Goal: Task Accomplishment & Management: Complete application form

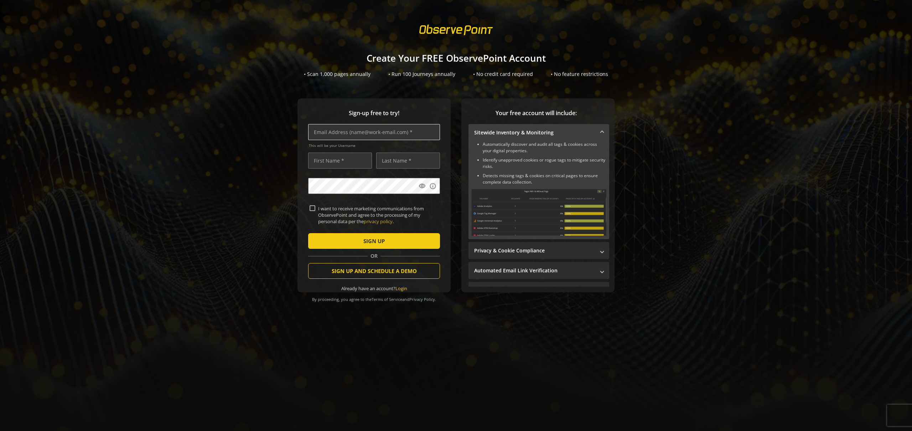
click at [363, 139] on input "text" at bounding box center [374, 132] width 132 height 16
click at [233, 165] on div "Sign-up free to try! This will be your Username visibility info I want to recei…" at bounding box center [456, 209] width 895 height 222
click at [557, 132] on mat-panel-title "Sitewide Inventory & Monitoring" at bounding box center [534, 132] width 121 height 7
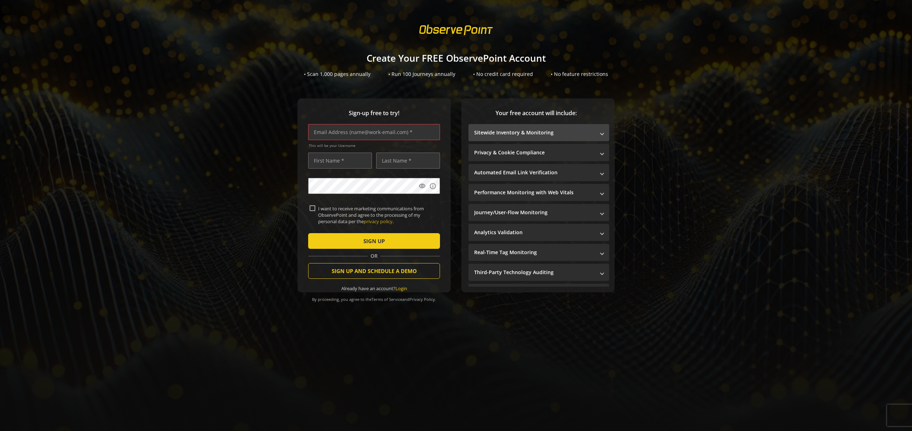
click at [579, 133] on mat-panel-title "Sitewide Inventory & Monitoring" at bounding box center [534, 132] width 121 height 7
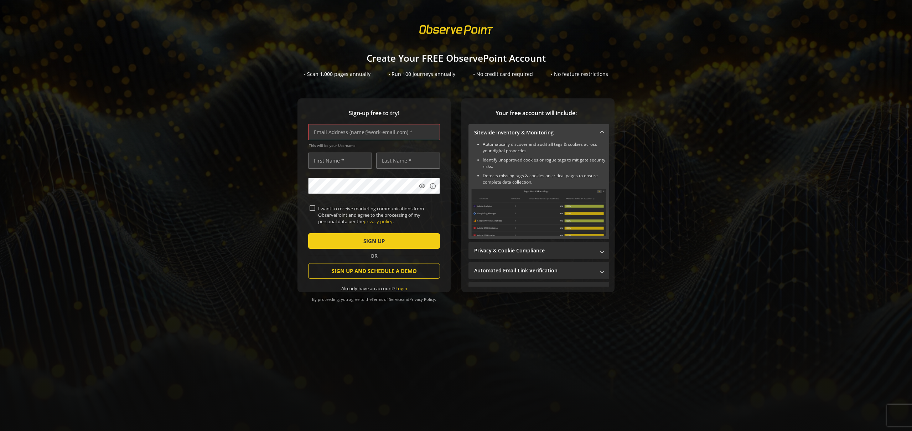
click at [515, 132] on mat-panel-title "Sitewide Inventory & Monitoring" at bounding box center [534, 132] width 121 height 7
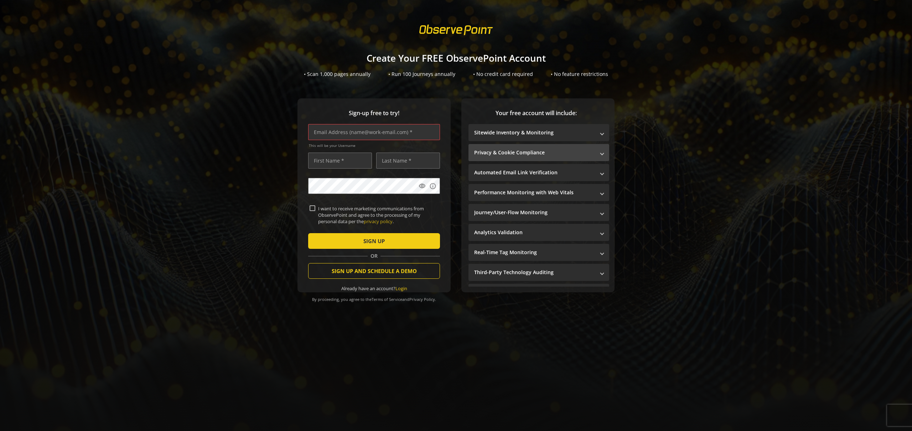
click at [534, 156] on mat-expansion-panel-header "Privacy & Cookie Compliance" at bounding box center [539, 152] width 141 height 17
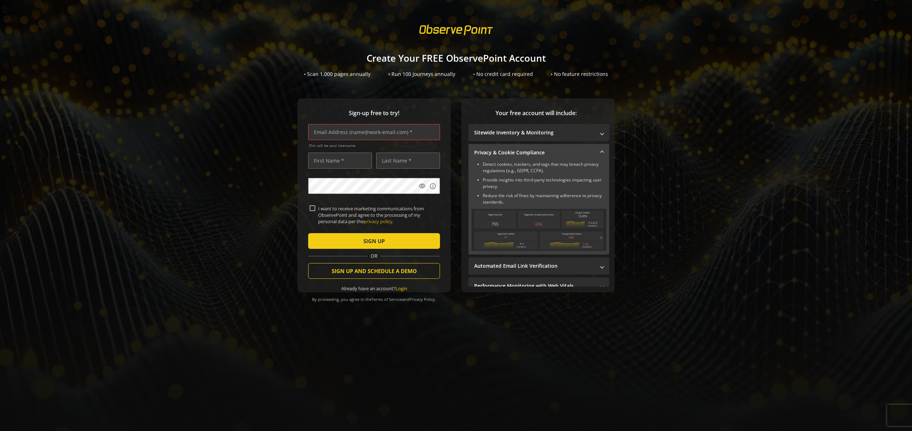
click at [539, 148] on mat-expansion-panel-header "Privacy & Cookie Compliance" at bounding box center [539, 152] width 141 height 17
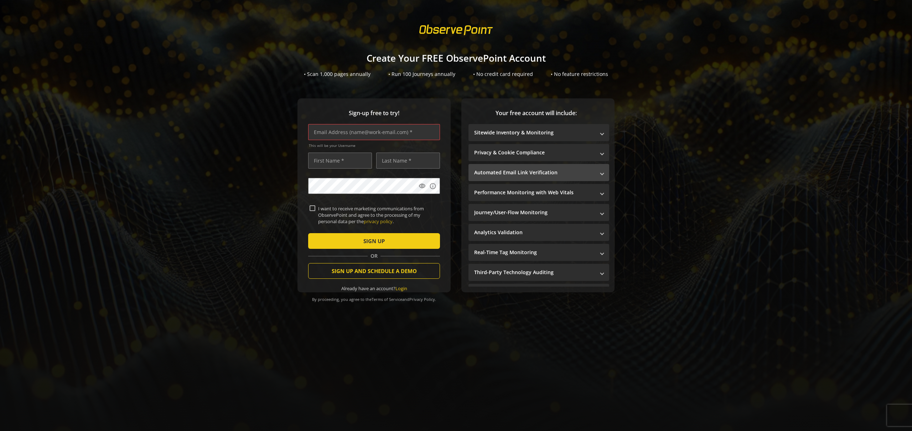
click at [526, 174] on mat-panel-title "Automated Email Link Verification" at bounding box center [534, 172] width 121 height 7
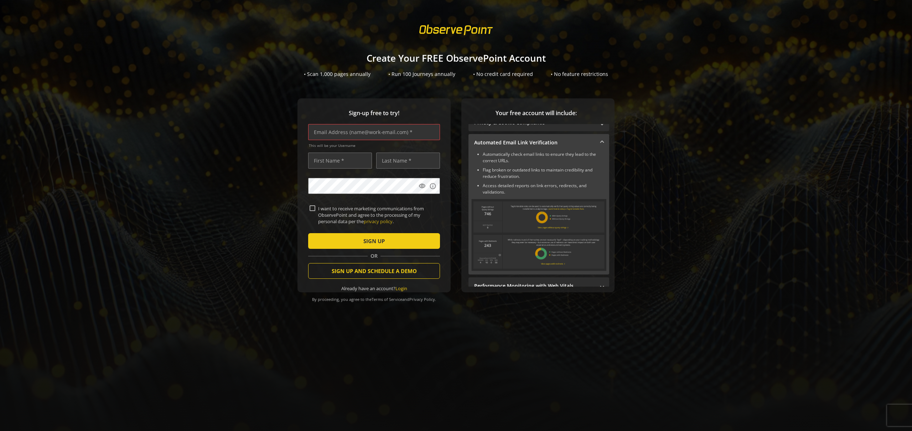
scroll to position [34, 0]
drag, startPoint x: 486, startPoint y: 153, endPoint x: 510, endPoint y: 160, distance: 25.7
click at [507, 161] on ul "Automatically check email links to ensure they lead to the correct URLs. Flag b…" at bounding box center [538, 169] width 135 height 44
click at [511, 160] on ul "Automatically check email links to ensure they lead to the correct URLs. Flag b…" at bounding box center [538, 169] width 135 height 44
drag, startPoint x: 515, startPoint y: 159, endPoint x: 480, endPoint y: 151, distance: 36.4
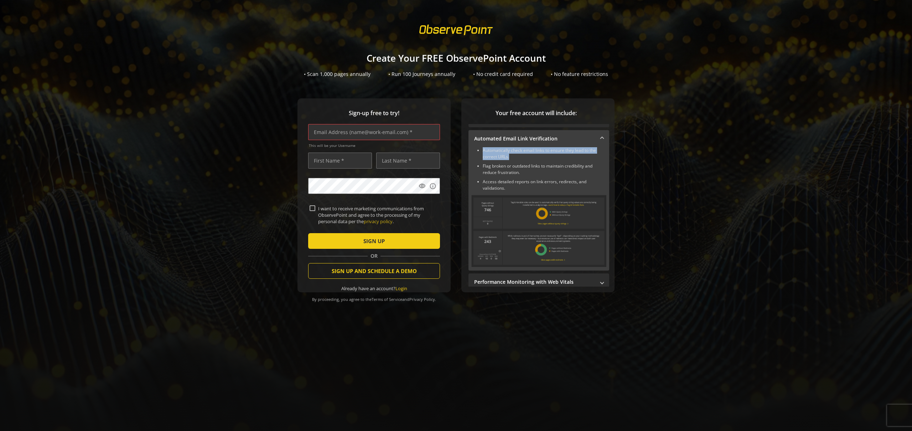
click at [483, 151] on li "Automatically check email links to ensure they lead to the correct URLs." at bounding box center [545, 153] width 124 height 13
click at [527, 161] on ul "Automatically check email links to ensure they lead to the correct URLs. Flag b…" at bounding box center [538, 169] width 135 height 44
click at [525, 151] on li "Automatically check email links to ensure they lead to the correct URLs." at bounding box center [545, 153] width 124 height 13
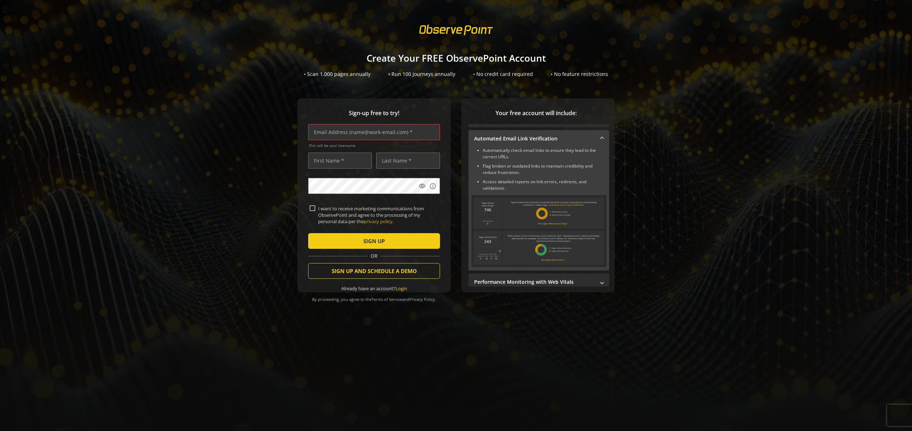
click at [543, 163] on li "Flag broken or outdated links to maintain credibility and reduce frustration." at bounding box center [545, 169] width 124 height 13
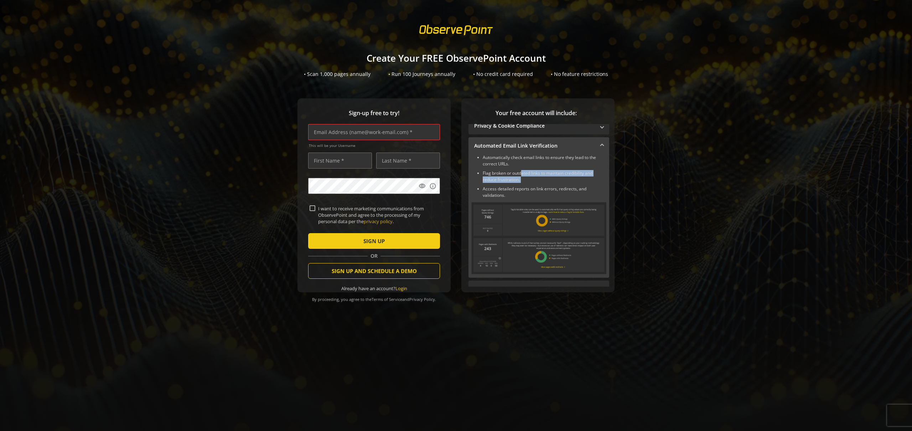
drag, startPoint x: 522, startPoint y: 174, endPoint x: 528, endPoint y: 185, distance: 12.6
click at [528, 185] on ul "Automatically check email links to ensure they lead to the correct URLs. Flag b…" at bounding box center [538, 176] width 135 height 44
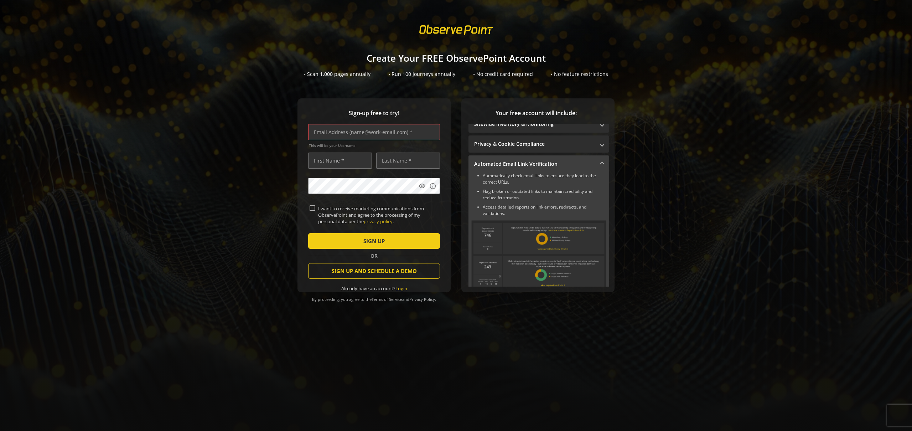
click at [548, 159] on mat-expansion-panel-header "Automated Email Link Verification" at bounding box center [539, 163] width 141 height 17
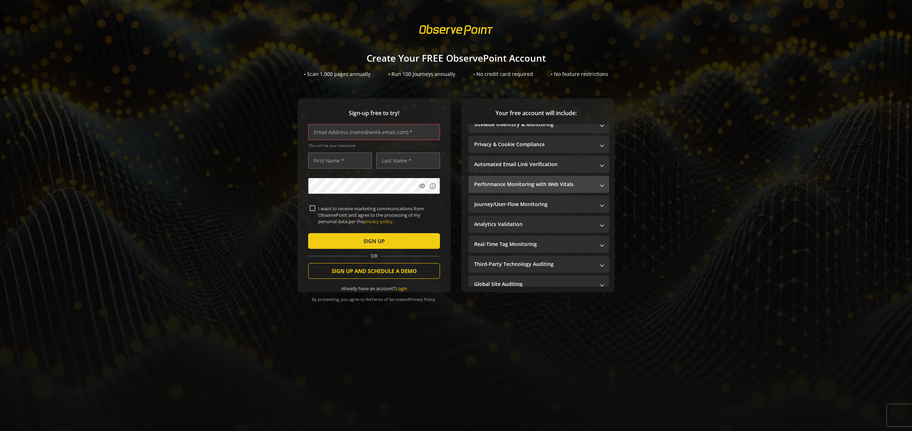
click at [542, 187] on mat-panel-title "Performance Monitoring with Web Vitals" at bounding box center [534, 184] width 121 height 7
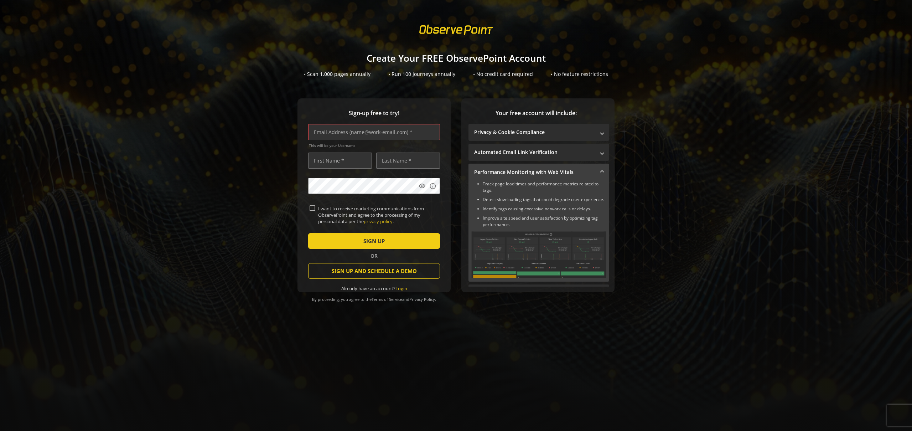
click at [532, 167] on mat-expansion-panel-header "Performance Monitoring with Web Vitals" at bounding box center [539, 172] width 141 height 17
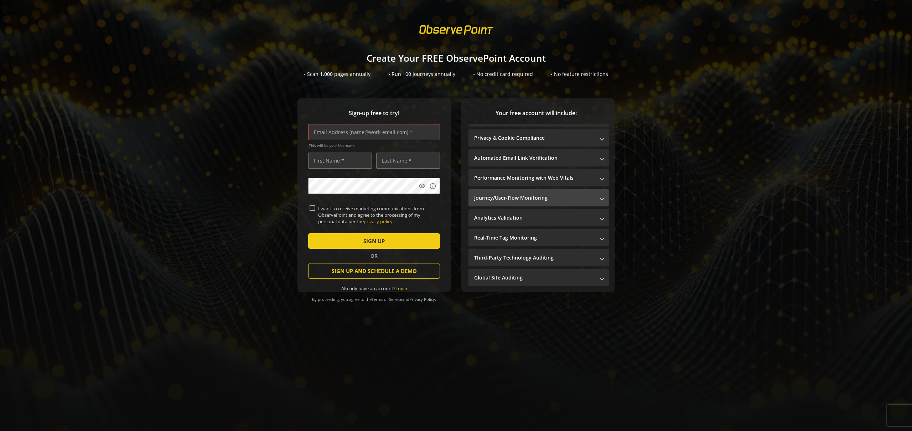
scroll to position [15, 0]
click at [542, 199] on mat-panel-title "Journey/User-Flow Monitoring" at bounding box center [534, 197] width 121 height 7
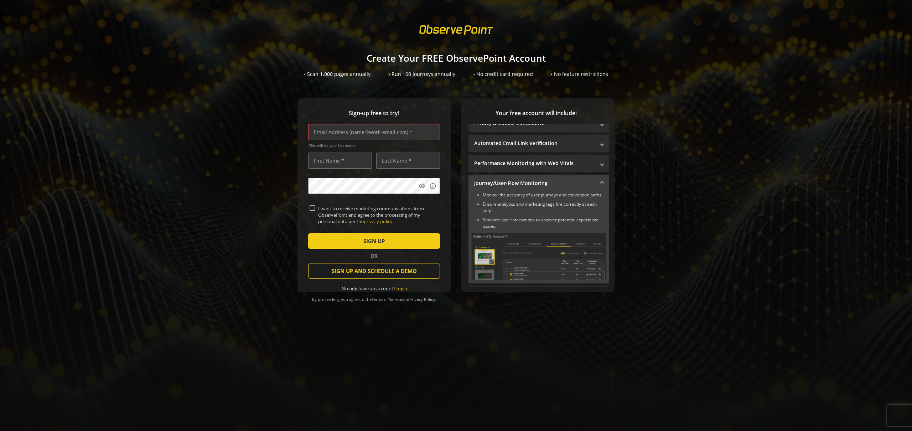
scroll to position [39, 0]
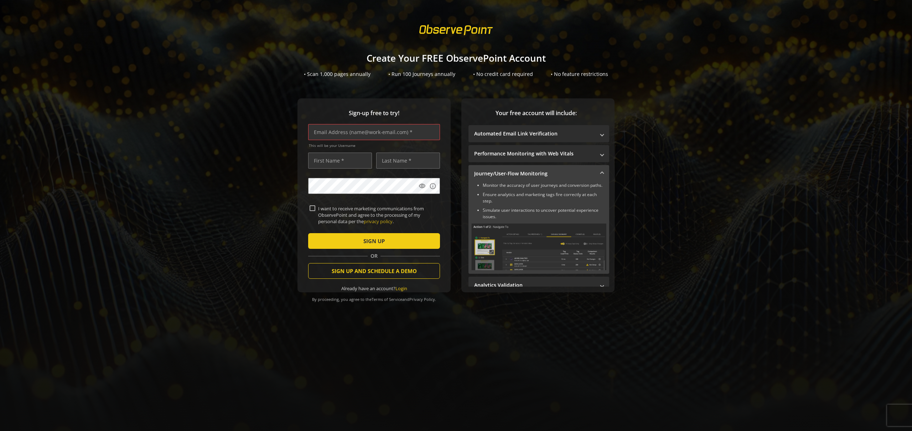
click at [541, 168] on mat-expansion-panel-header "Journey/User-Flow Monitoring" at bounding box center [539, 173] width 141 height 17
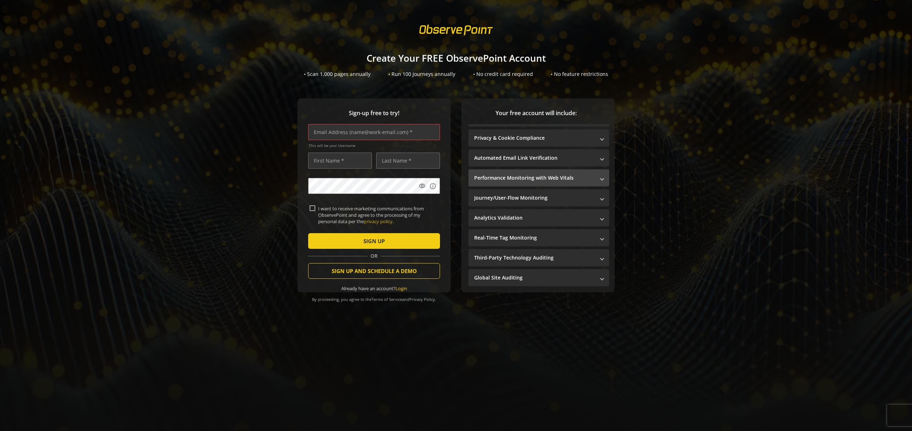
scroll to position [15, 0]
click at [532, 223] on mat-expansion-panel-header "Analytics Validation" at bounding box center [539, 217] width 141 height 17
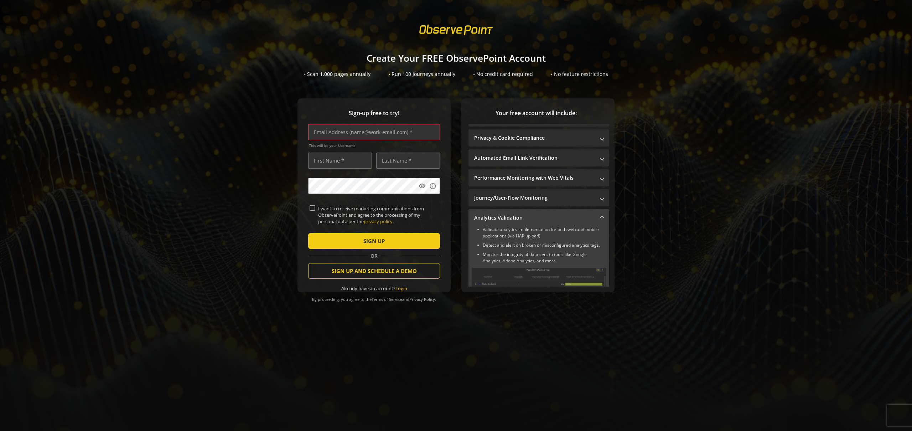
click at [538, 215] on mat-panel-title "Analytics Validation" at bounding box center [534, 217] width 121 height 7
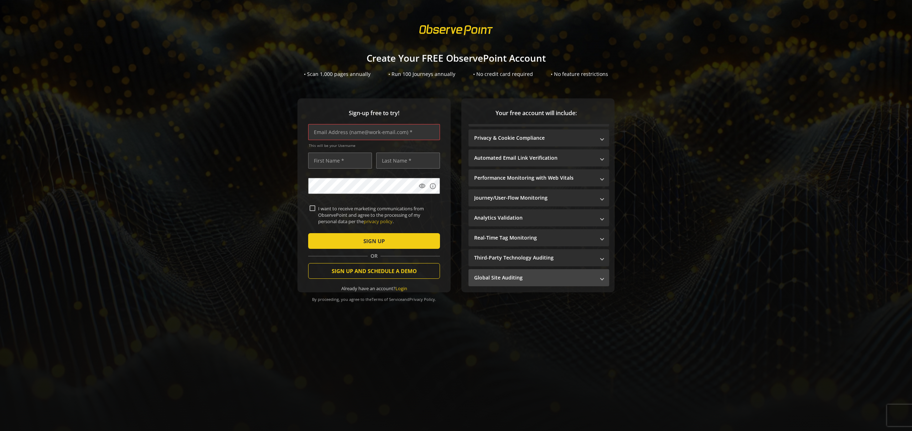
click at [537, 276] on mat-panel-title "Global Site Auditing" at bounding box center [534, 277] width 121 height 7
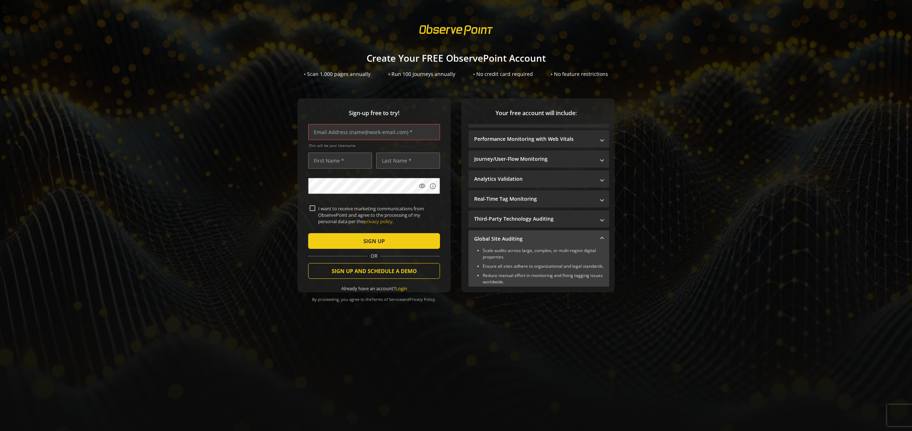
scroll to position [150, 0]
